Goal: Register for event/course

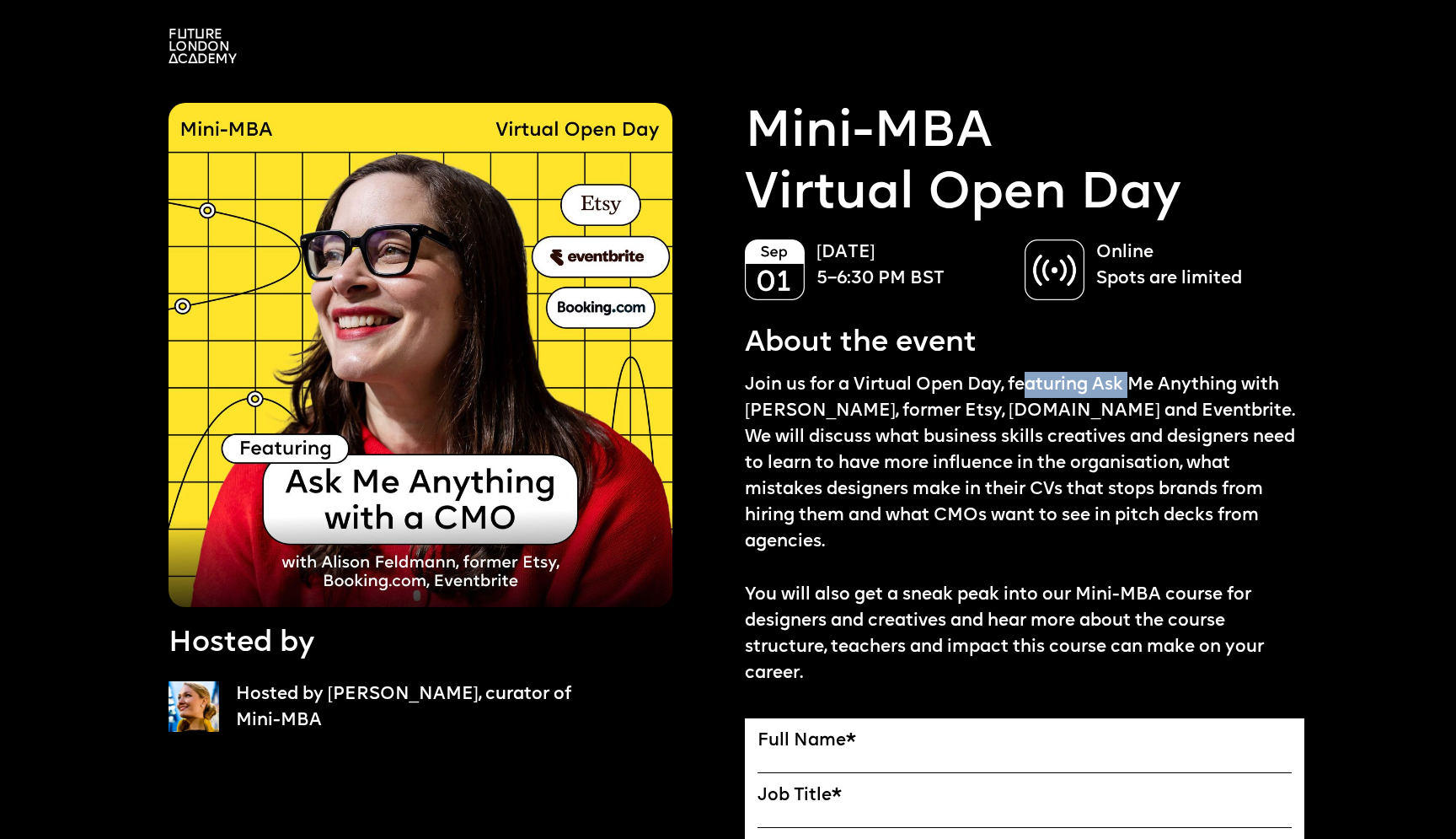
drag, startPoint x: 1033, startPoint y: 384, endPoint x: 1134, endPoint y: 385, distance: 101.0
click at [1134, 385] on p "Join us for a Virtual Open Day, featuring Ask Me Anything with Alison Feldmann,…" at bounding box center [1024, 529] width 559 height 314
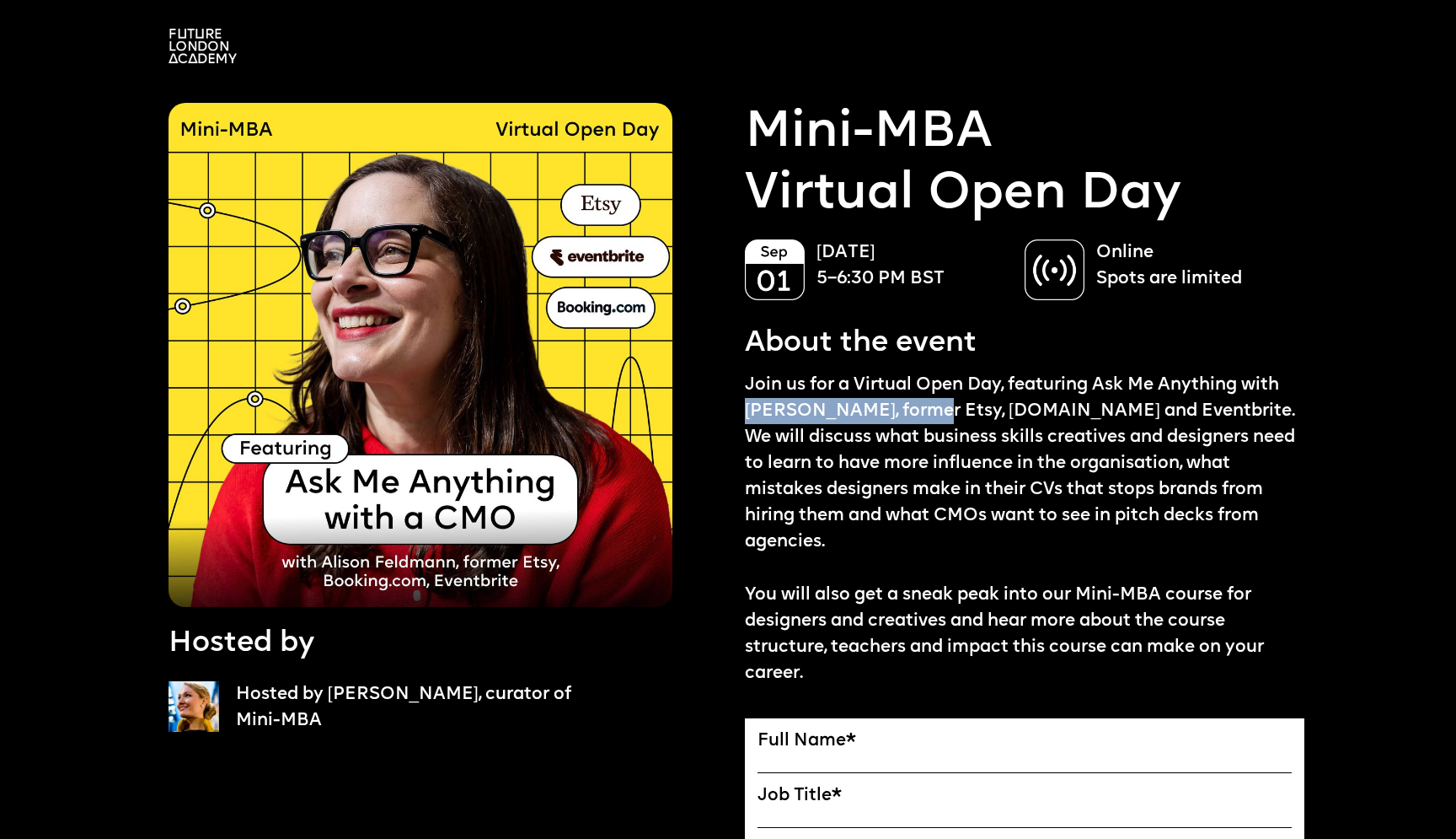
drag, startPoint x: 747, startPoint y: 413, endPoint x: 920, endPoint y: 406, distance: 173.1
click at [920, 406] on p "Join us for a Virtual Open Day, featuring Ask Me Anything with Alison Feldmann,…" at bounding box center [1024, 529] width 559 height 314
click at [911, 409] on p "Join us for a Virtual Open Day, featuring Ask Me Anything with Alison Feldmann,…" at bounding box center [1024, 529] width 559 height 314
click at [745, 432] on p "Join us for a Virtual Open Day, featuring Ask Me Anything with Alison Feldmann,…" at bounding box center [1024, 529] width 559 height 314
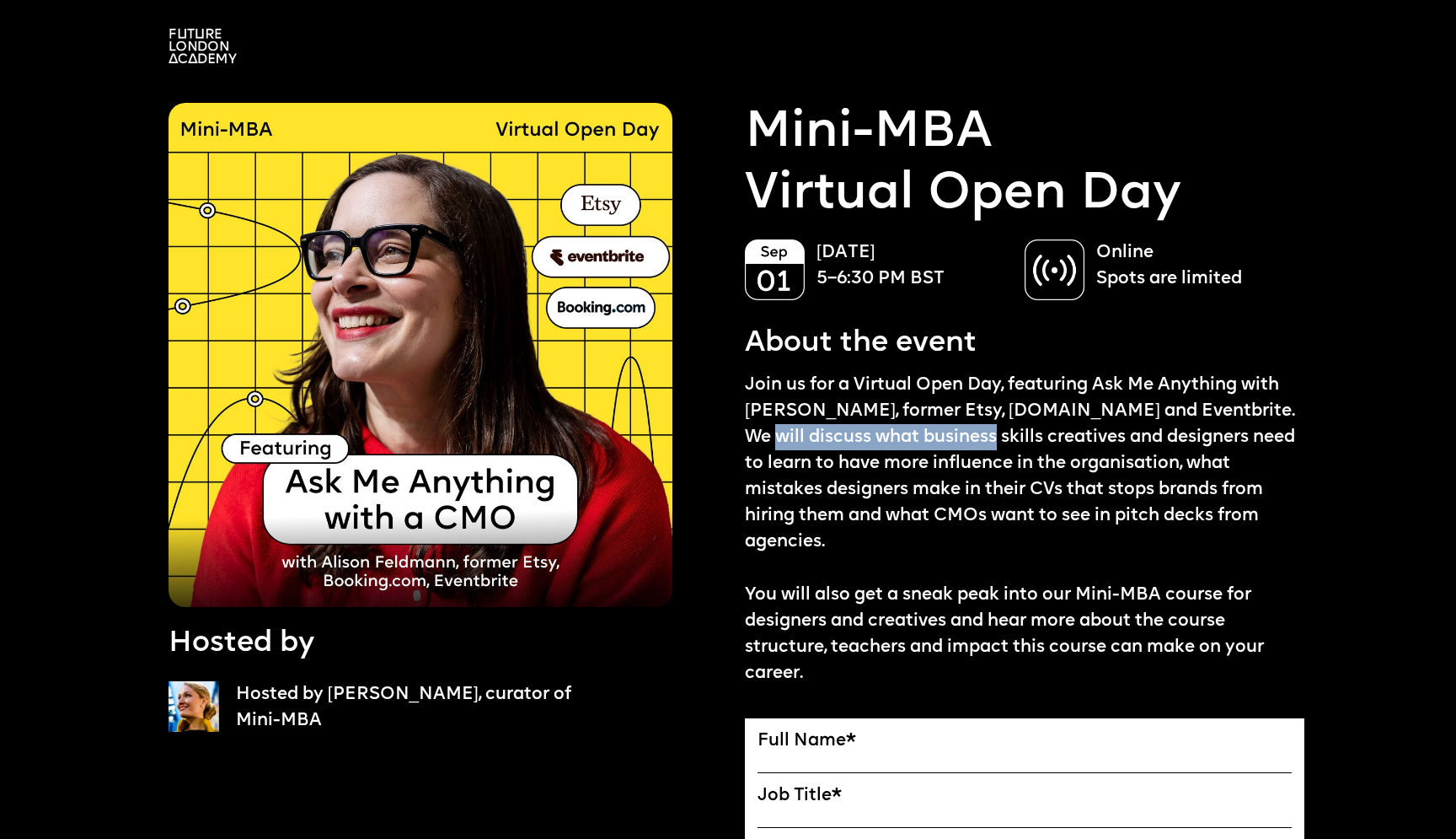
drag, startPoint x: 745, startPoint y: 432, endPoint x: 896, endPoint y: 437, distance: 151.1
click at [896, 437] on p "Join us for a Virtual Open Day, featuring Ask Me Anything with Alison Feldmann,…" at bounding box center [1024, 529] width 559 height 314
click at [808, 731] on label "Full Name *" at bounding box center [1024, 742] width 534 height 21
click at [0, 0] on input "Full Name" at bounding box center [0, 0] width 0 height 0
click at [803, 731] on label "Full Name *" at bounding box center [1024, 742] width 534 height 21
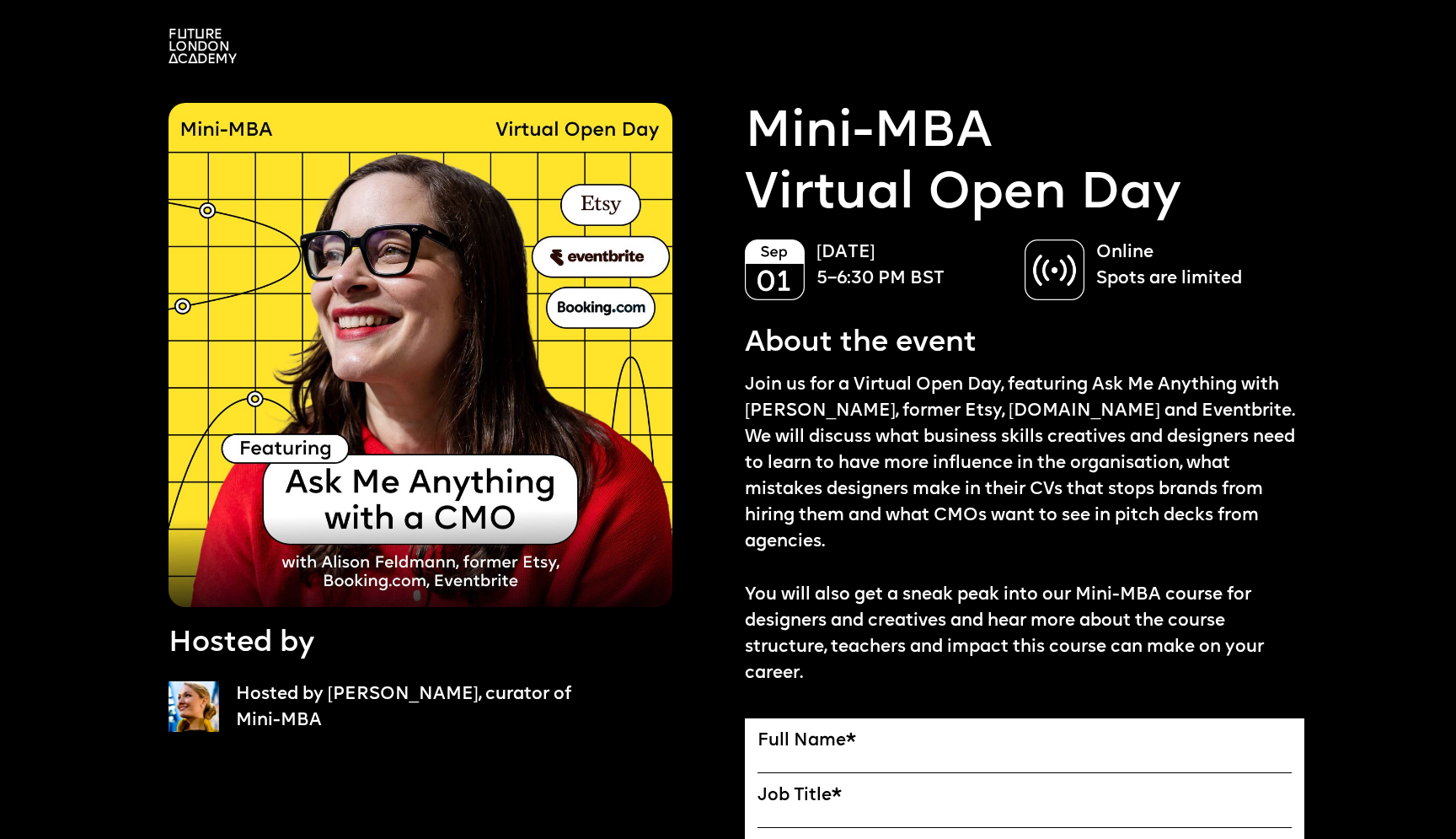
click at [0, 0] on input "Full Name" at bounding box center [0, 0] width 0 height 0
click at [805, 731] on label "Full Name *" at bounding box center [1024, 742] width 534 height 21
click at [0, 0] on input "Full Name" at bounding box center [0, 0] width 0 height 0
drag, startPoint x: 800, startPoint y: 732, endPoint x: 923, endPoint y: 720, distance: 123.6
click at [806, 752] on input "Full Name" at bounding box center [1024, 763] width 534 height 21
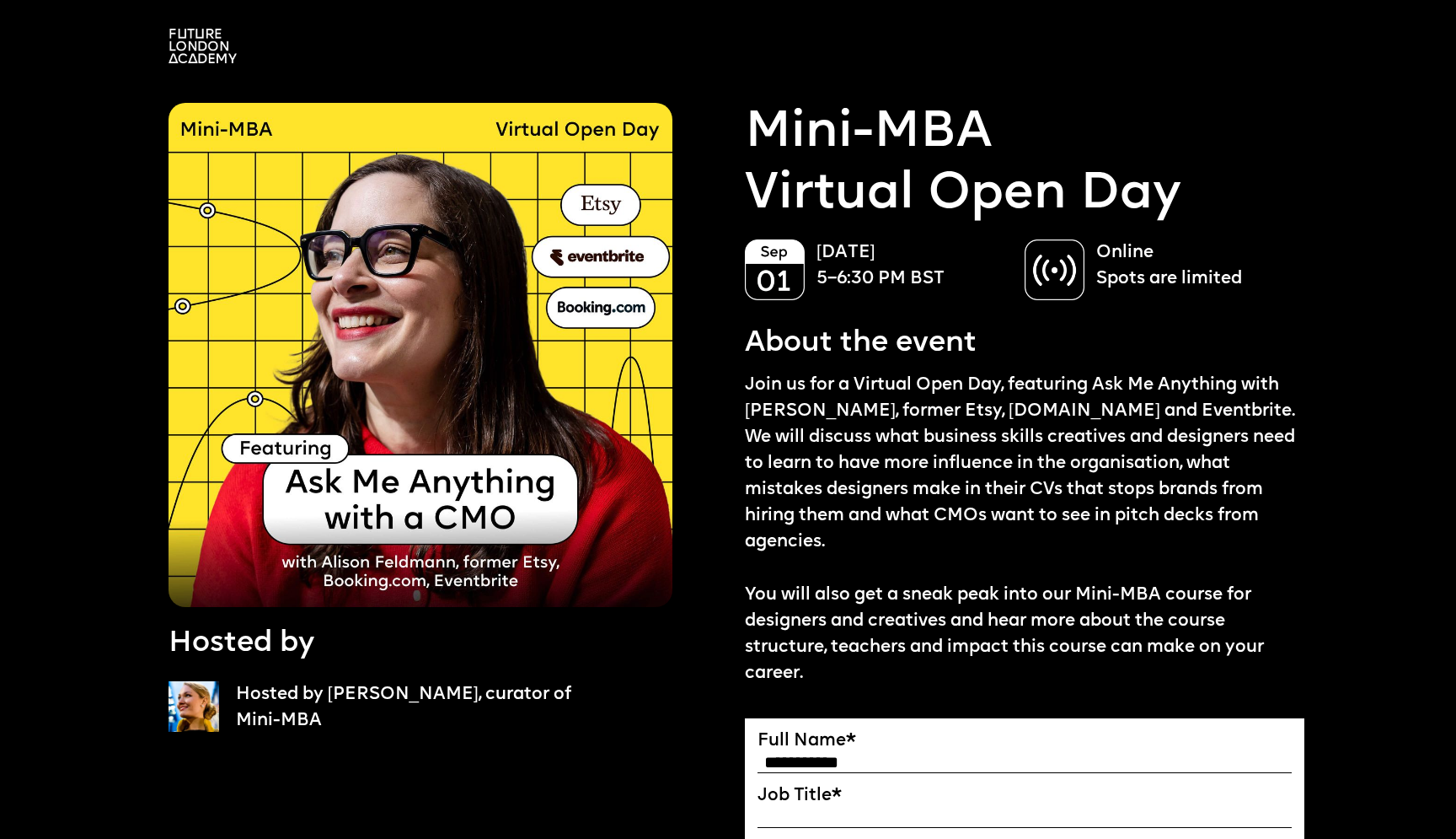
type input "**********"
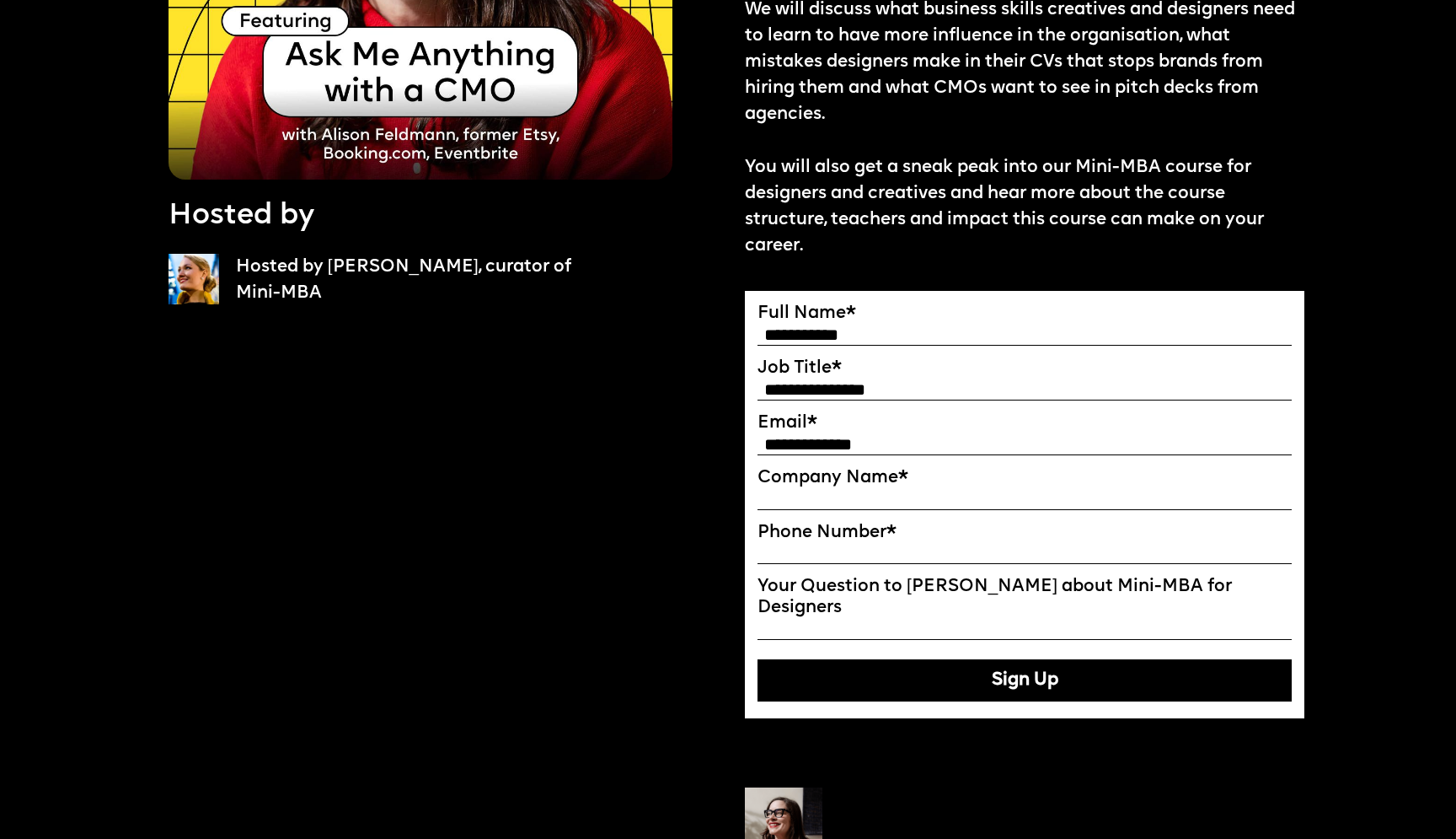
type input "**********"
type input "********"
type input "*********"
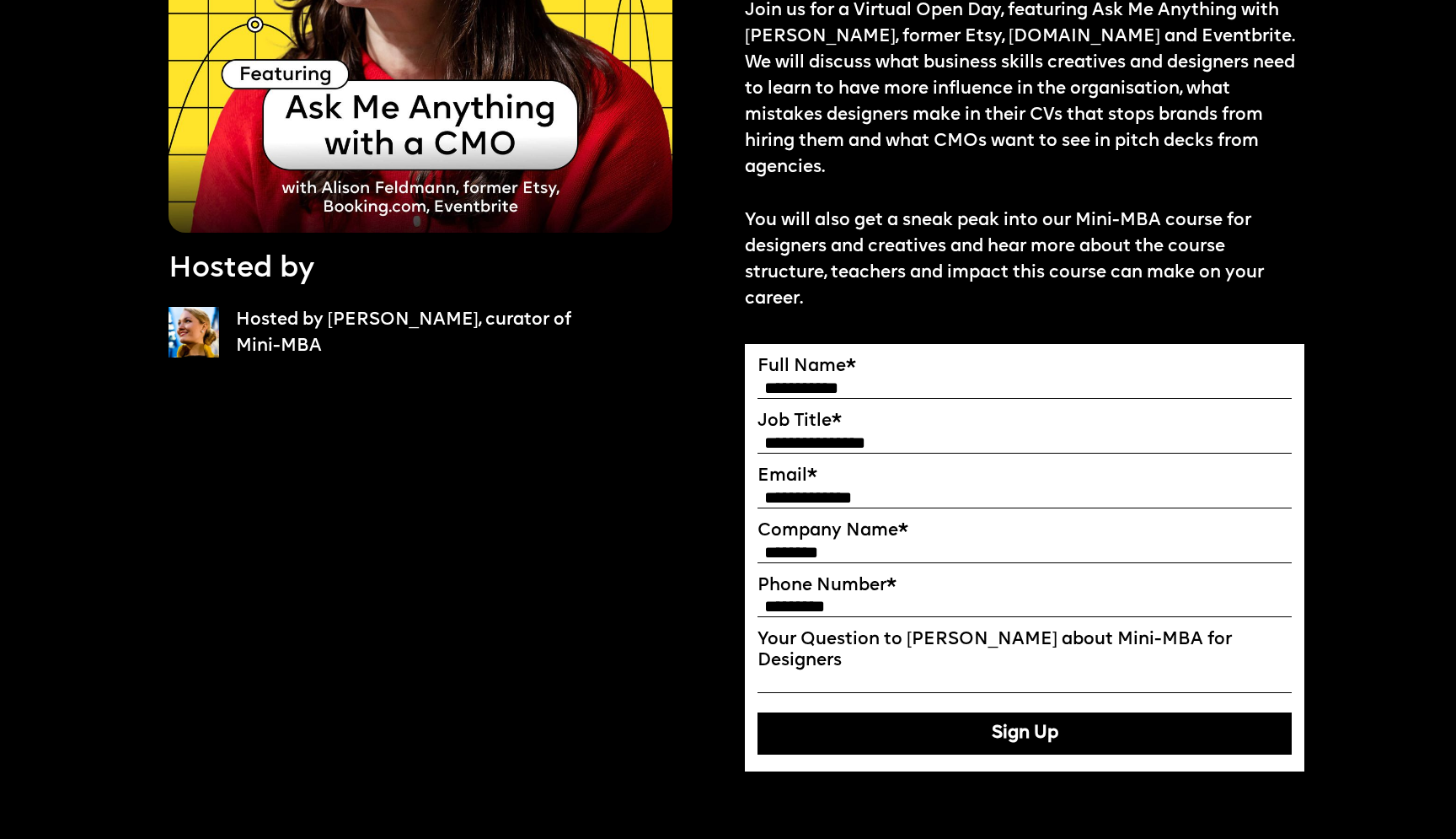
scroll to position [376, 0]
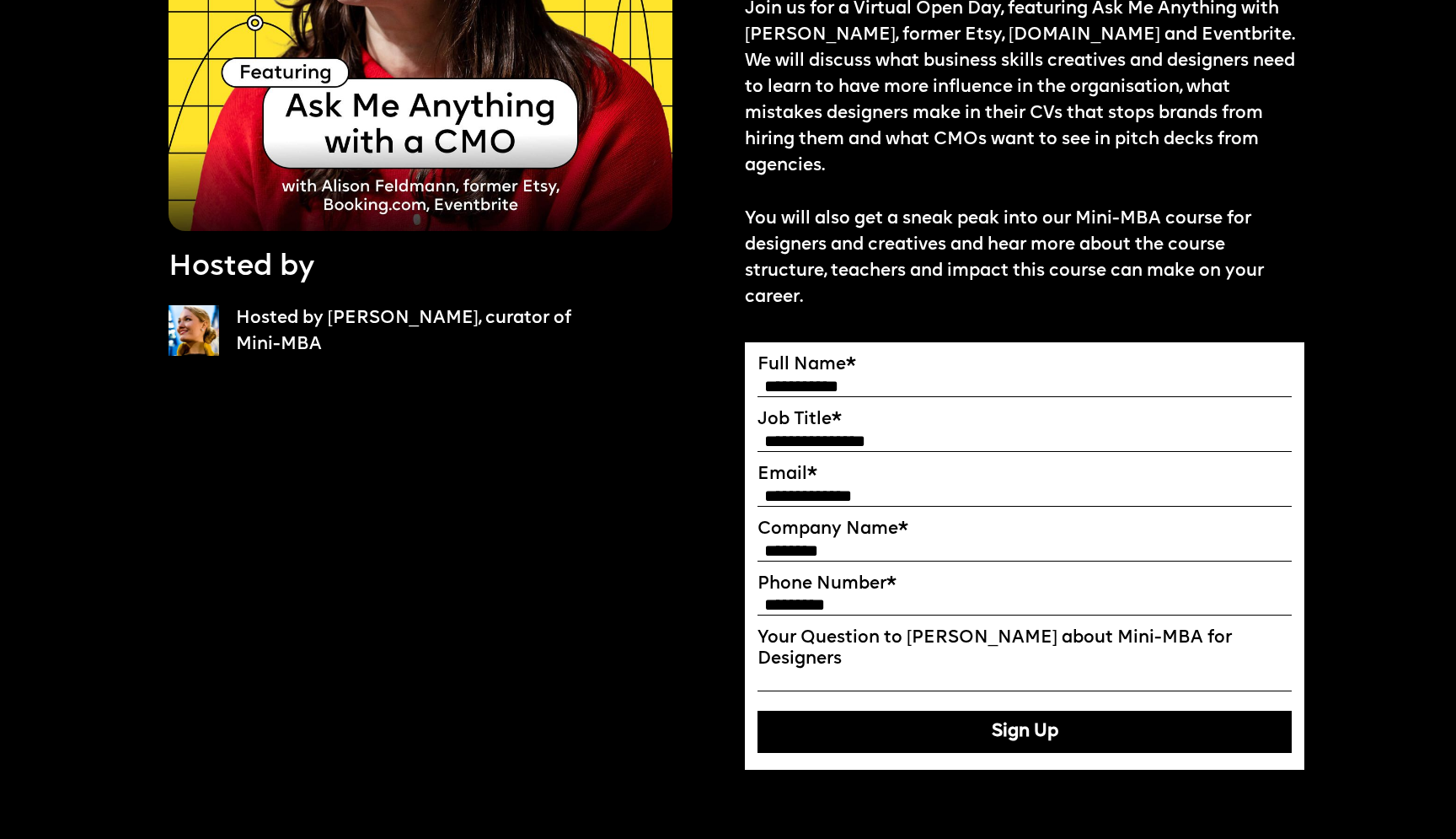
click at [959, 711] on button "Sign Up" at bounding box center [1024, 732] width 534 height 42
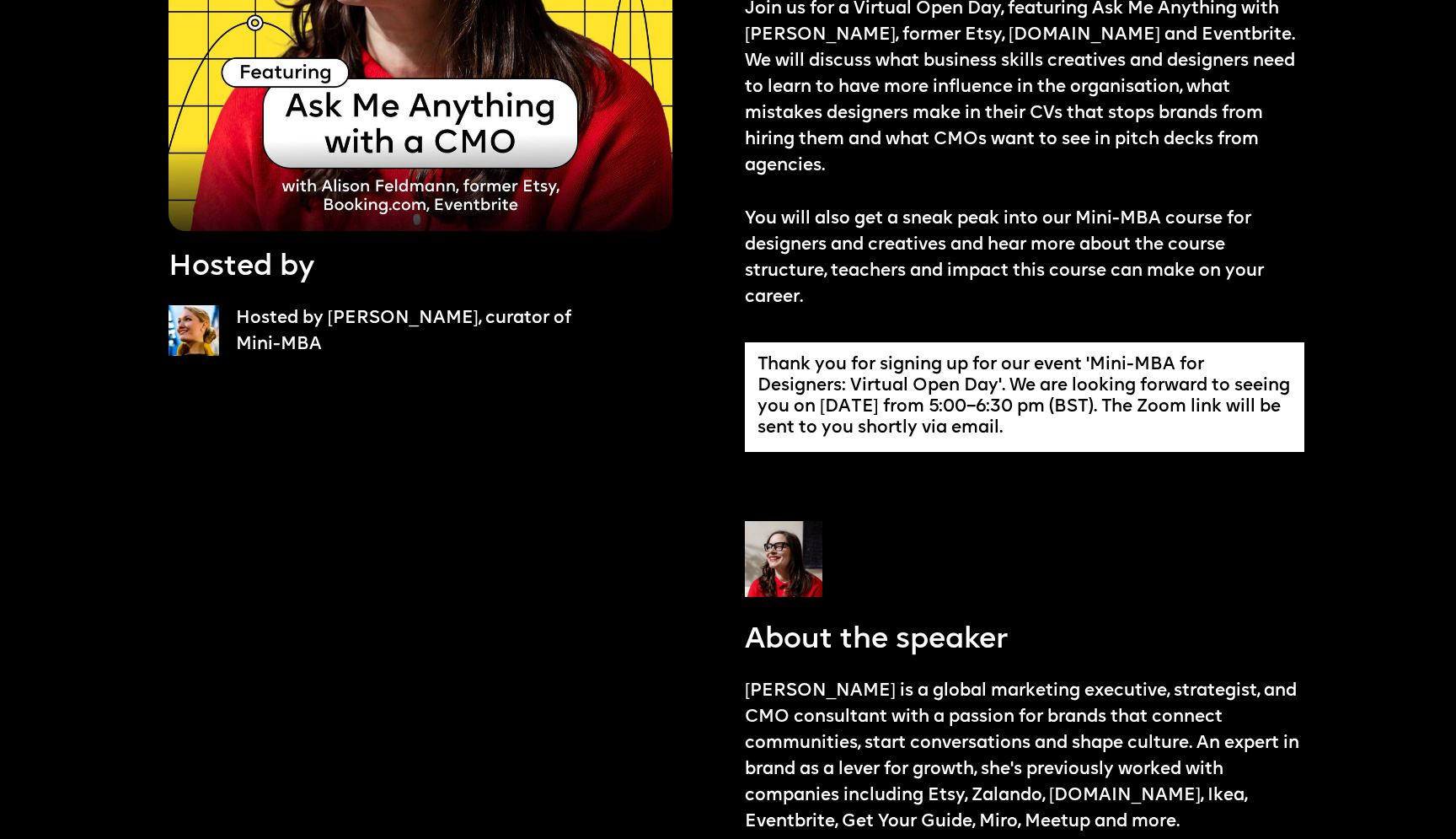
scroll to position [375, 0]
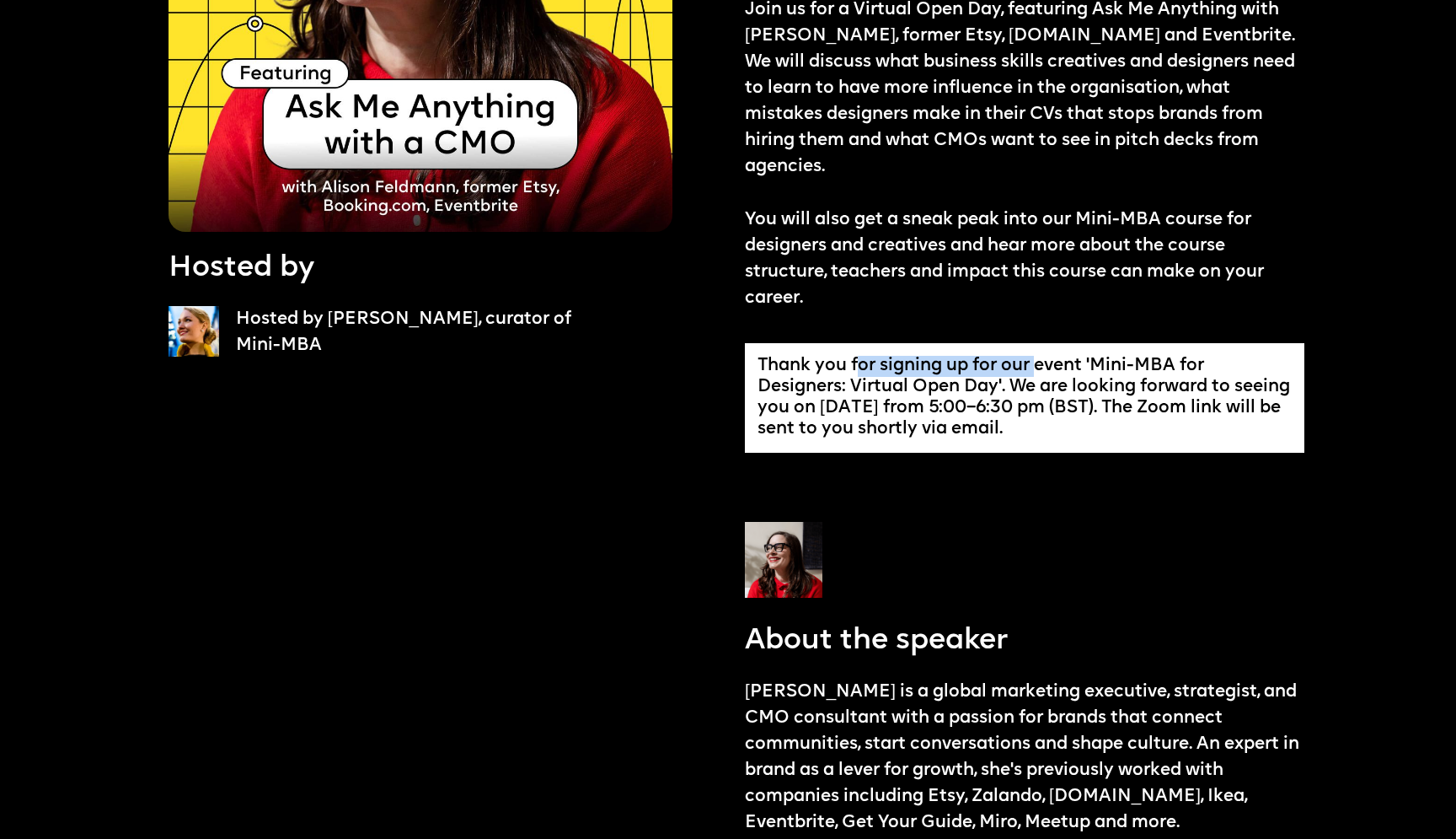
drag, startPoint x: 862, startPoint y: 334, endPoint x: 1038, endPoint y: 349, distance: 176.6
click at [1038, 356] on div "Thank you for signing up for our event 'Mini-MBA for Designers: Virtual Open Da…" at bounding box center [1024, 398] width 534 height 84
click at [850, 359] on div "Thank you for signing up for our event 'Mini-MBA for Designers: Virtual Open Da…" at bounding box center [1024, 398] width 534 height 84
click at [939, 372] on div "Thank you for signing up for our event 'Mini-MBA for Designers: Virtual Open Da…" at bounding box center [1024, 398] width 534 height 84
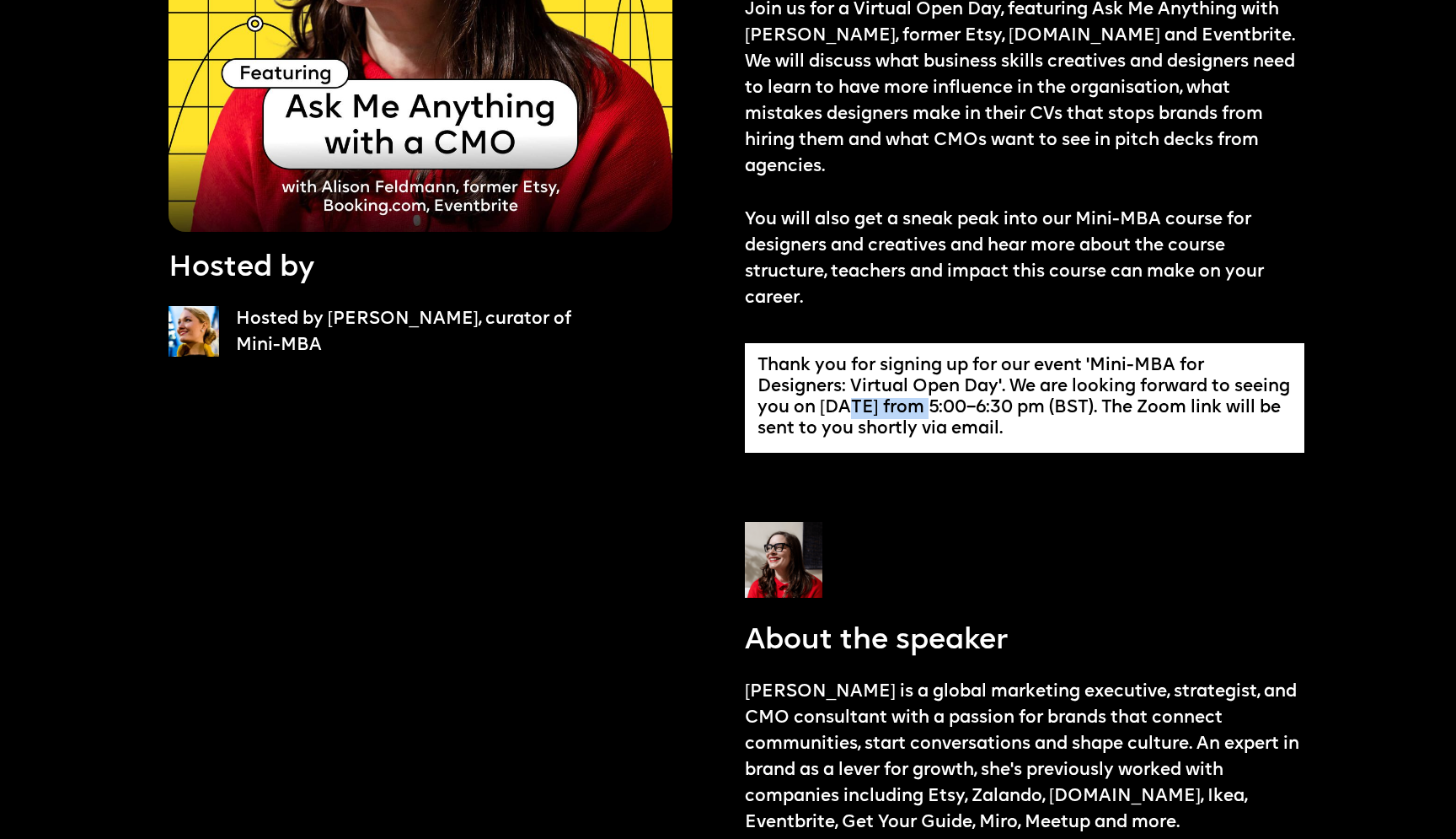
click at [939, 372] on div "Thank you for signing up for our event 'Mini-MBA for Designers: Virtual Open Da…" at bounding box center [1024, 398] width 534 height 84
click at [1048, 377] on div "Thank you for signing up for our event 'Mini-MBA for Designers: Virtual Open Da…" at bounding box center [1024, 398] width 534 height 84
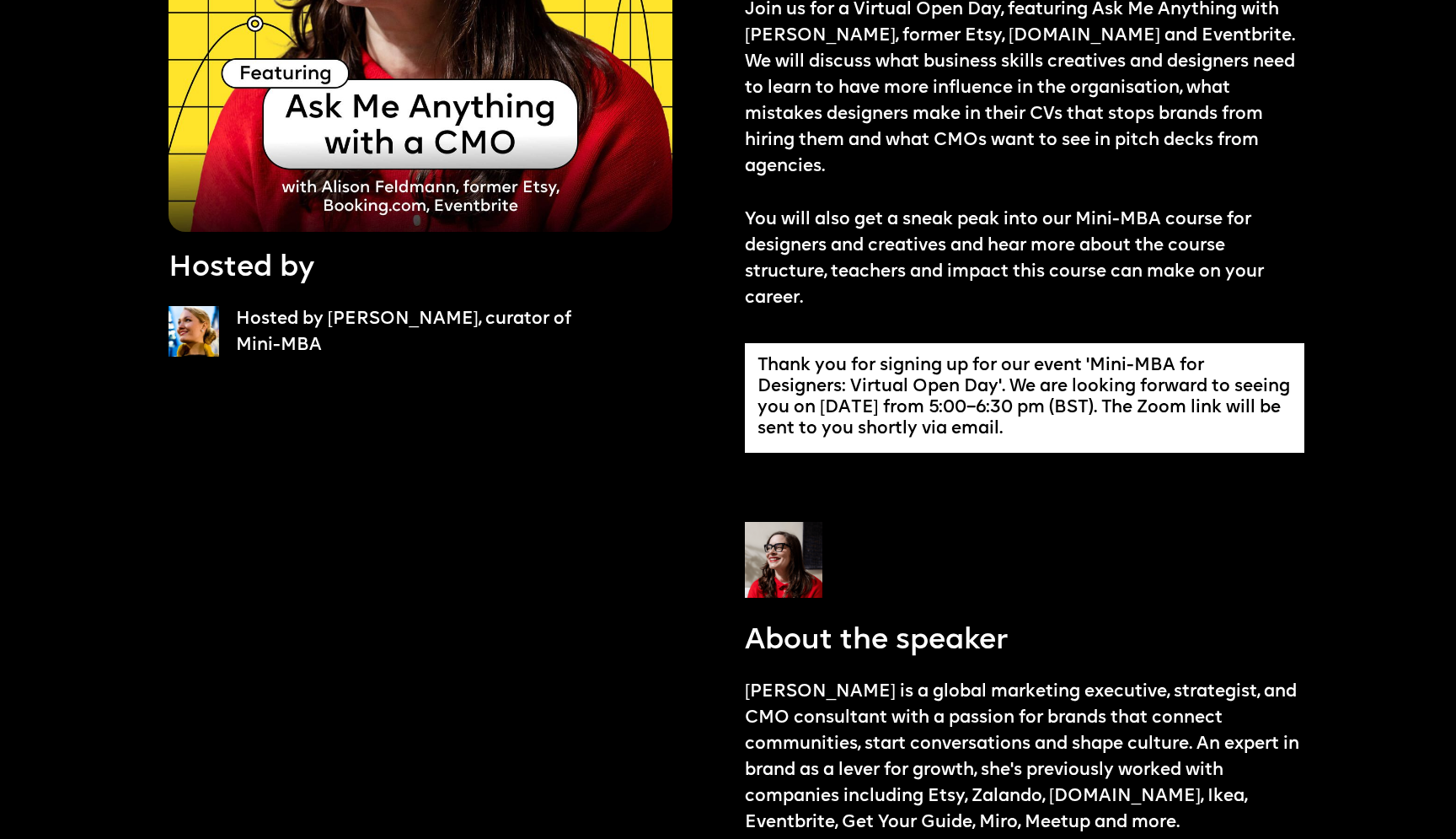
click at [928, 393] on div "Thank you for signing up for our event 'Mini-MBA for Designers: Virtual Open Da…" at bounding box center [1024, 398] width 534 height 84
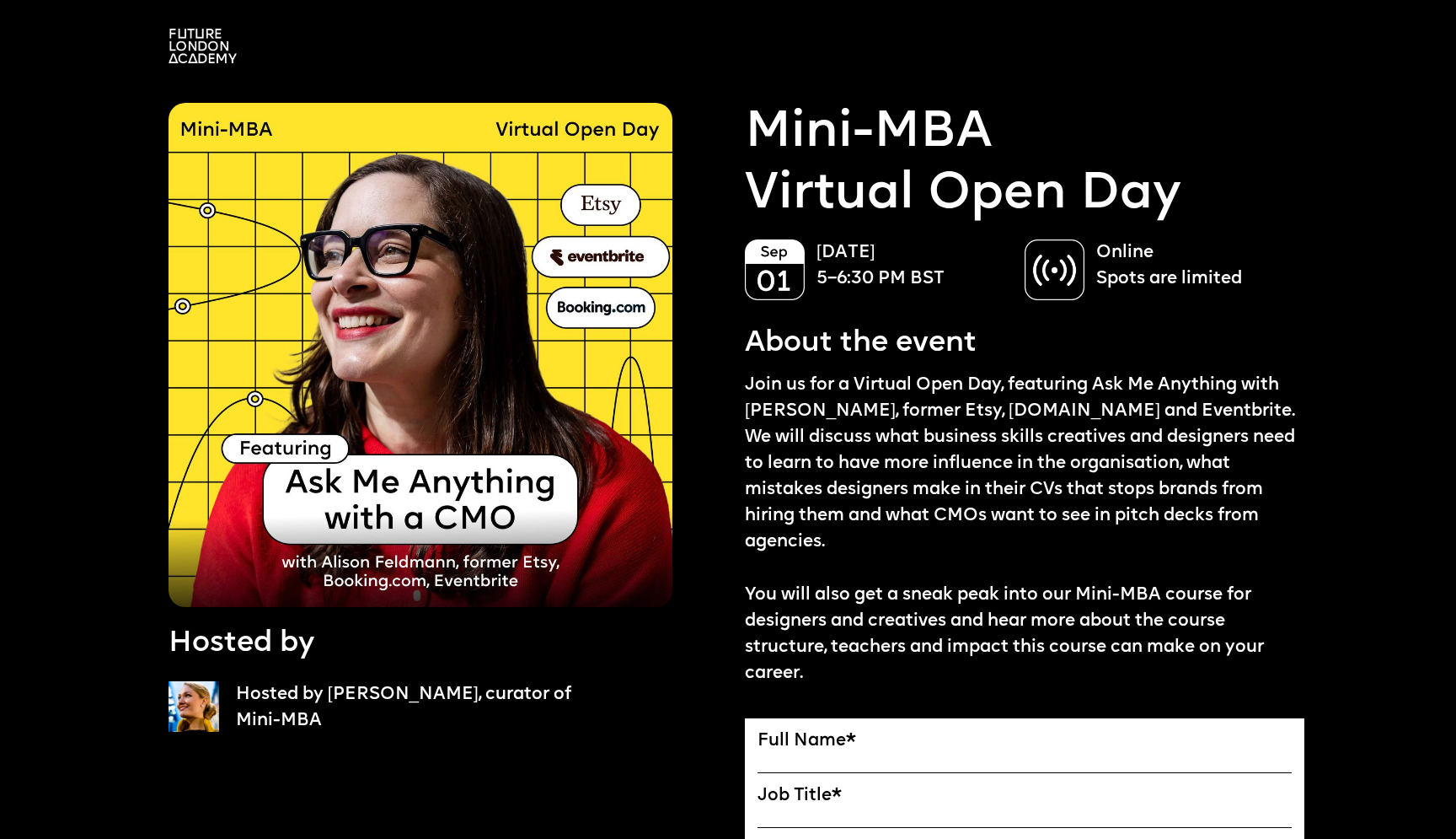
scroll to position [179, 0]
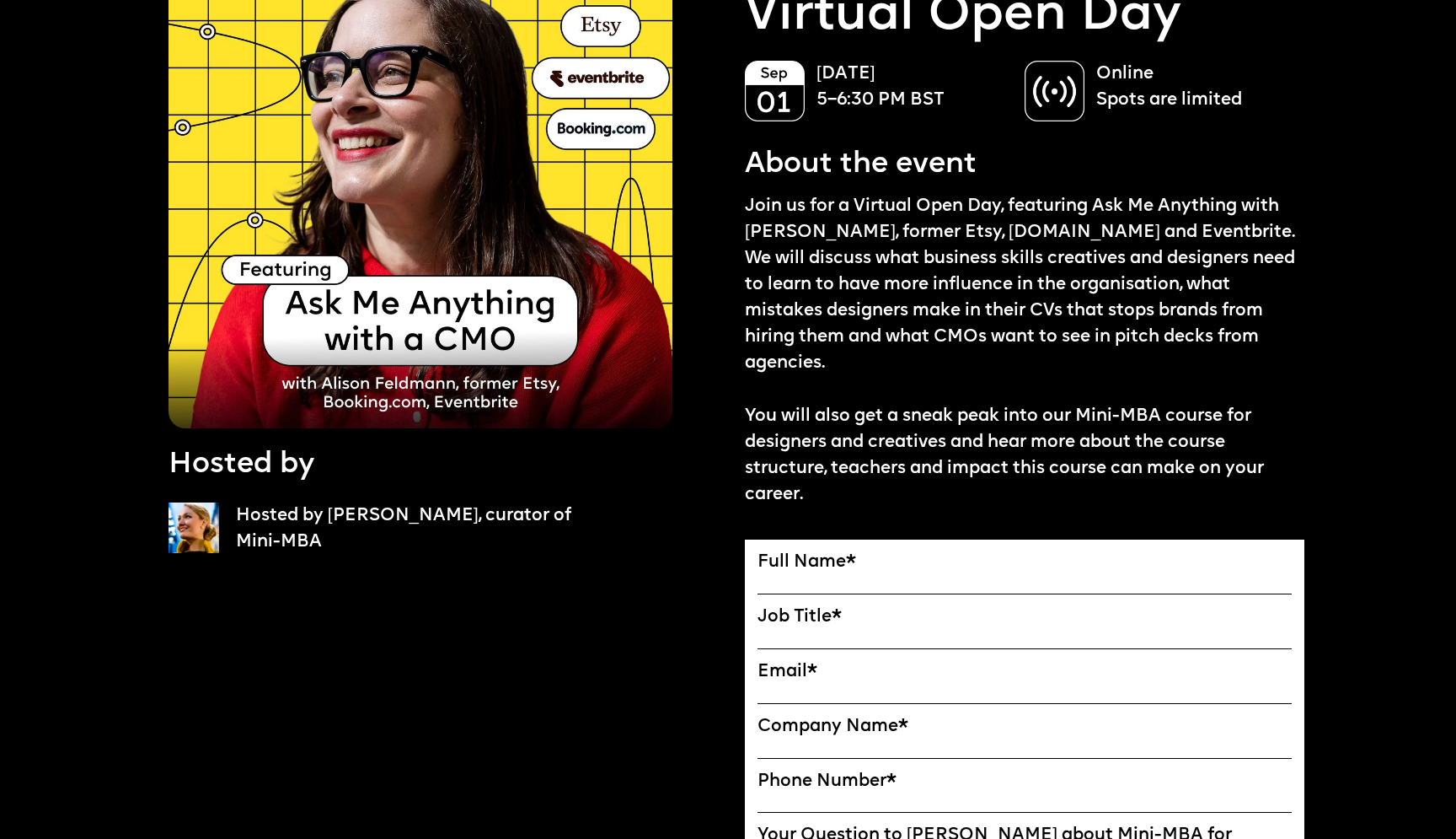
drag, startPoint x: 846, startPoint y: 701, endPoint x: 857, endPoint y: 693, distance: 13.6
click at [853, 716] on label "Company Name *" at bounding box center [1024, 727] width 534 height 21
click at [875, 662] on label "Email *" at bounding box center [1024, 673] width 534 height 21
click at [0, 0] on input "Email*" at bounding box center [0, 0] width 0 height 0
click at [191, 523] on img at bounding box center [194, 528] width 51 height 51
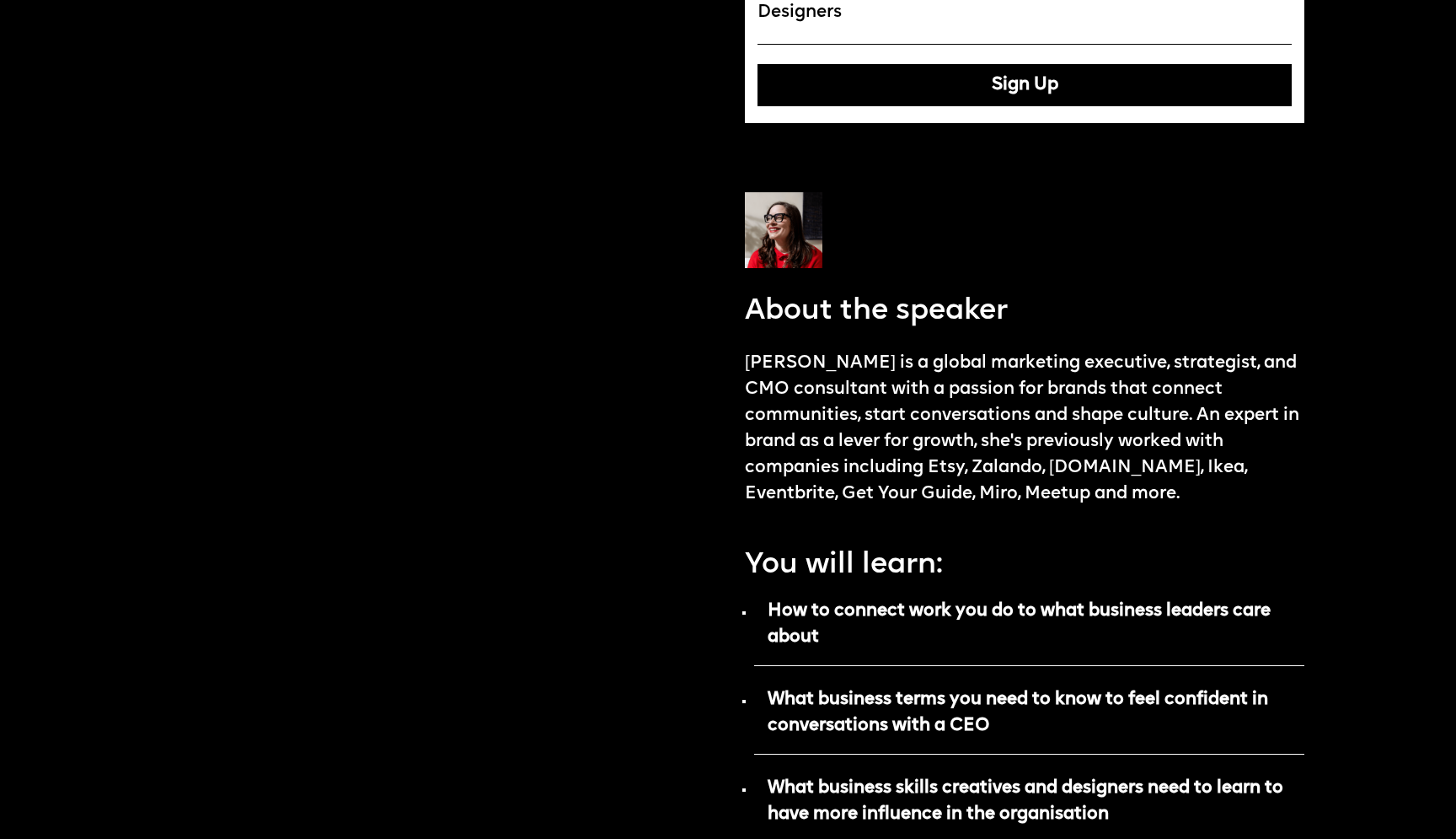
scroll to position [1423, 0]
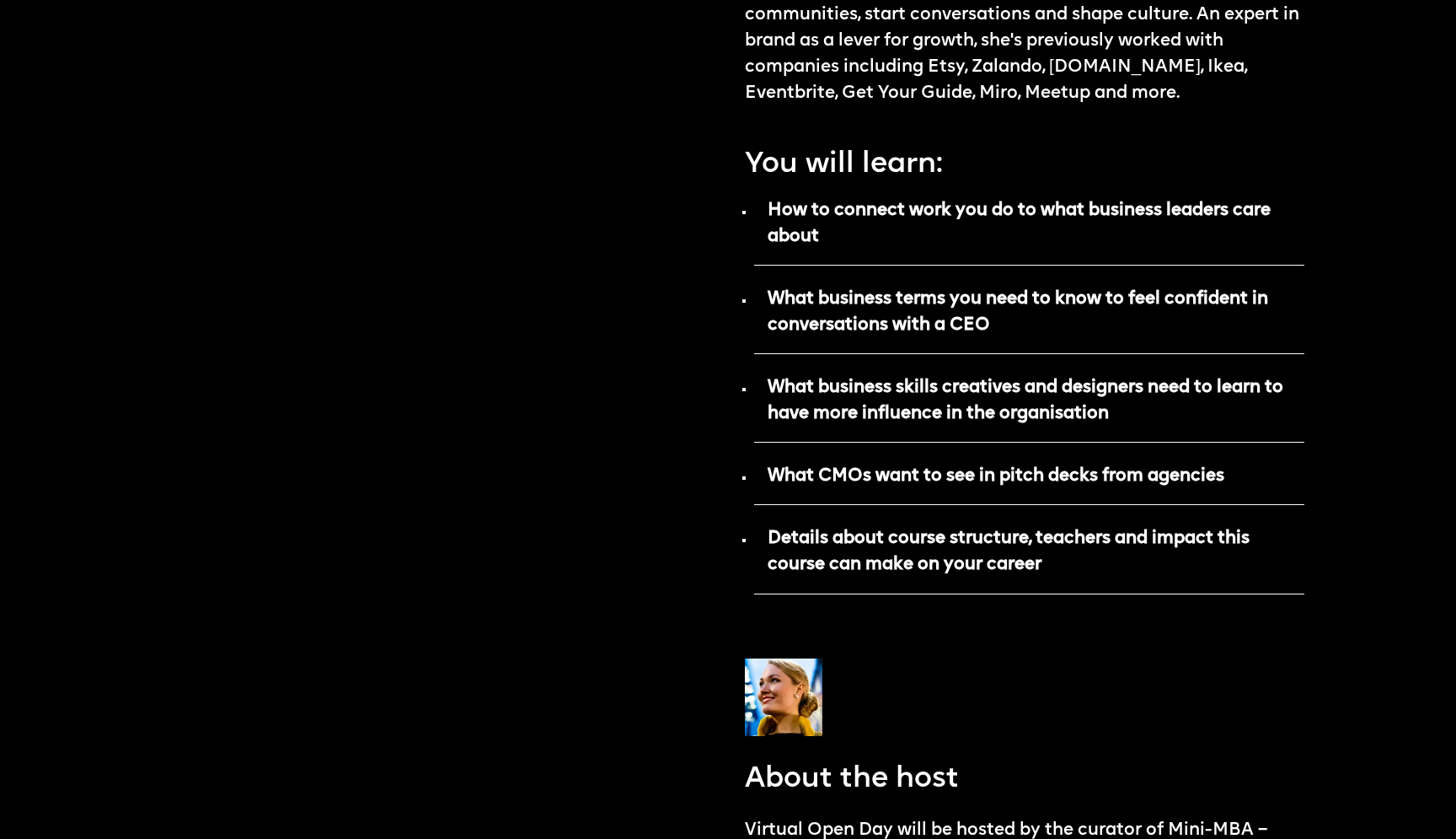
click at [865, 378] on strong "What business skills creatives and designers need to learn to have more influen…" at bounding box center [1025, 400] width 516 height 44
click at [1132, 378] on strong "What business skills creatives and designers need to learn to have more influen…" at bounding box center [1025, 400] width 516 height 44
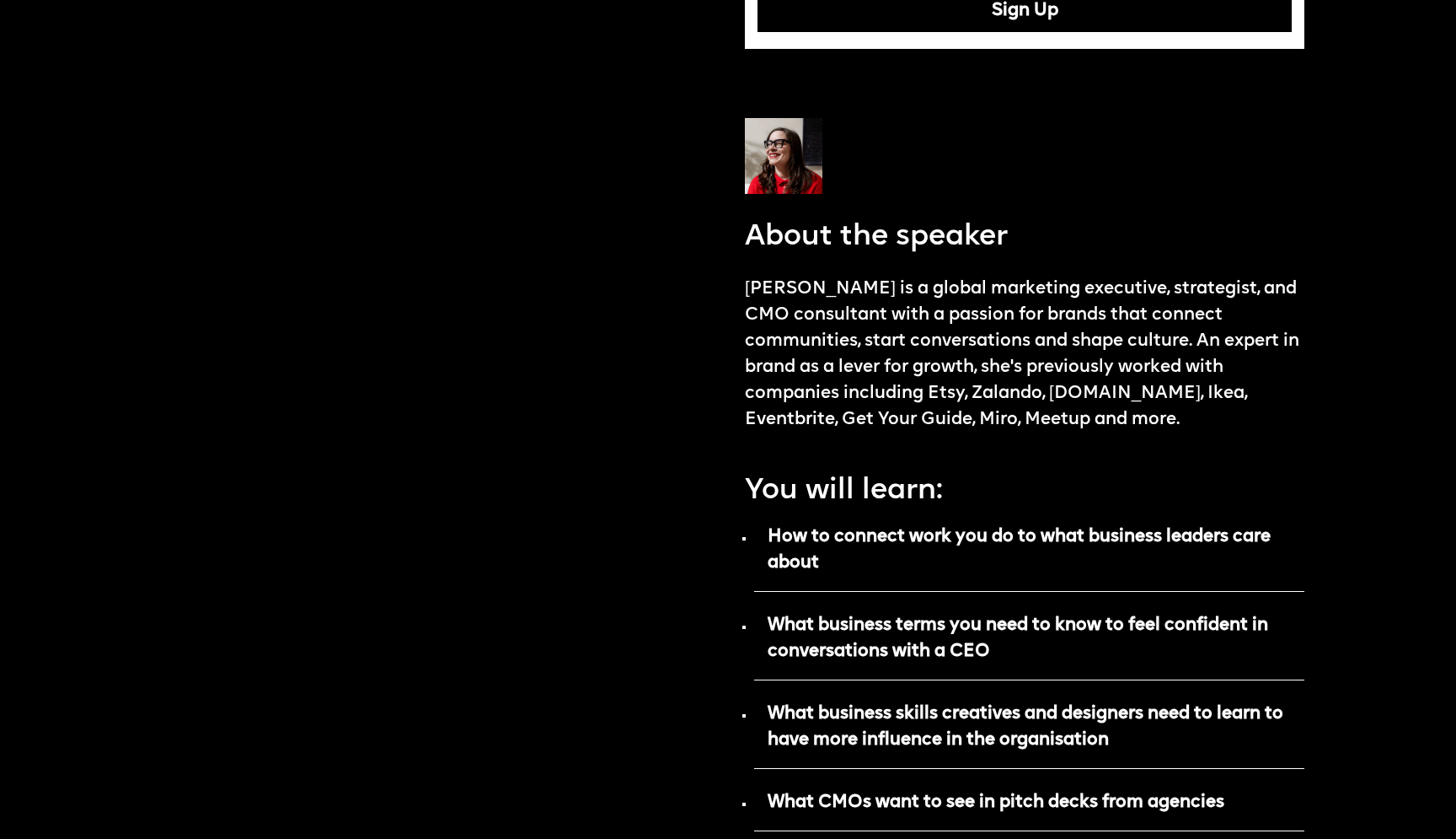
scroll to position [1049, 0]
